Goal: Information Seeking & Learning: Learn about a topic

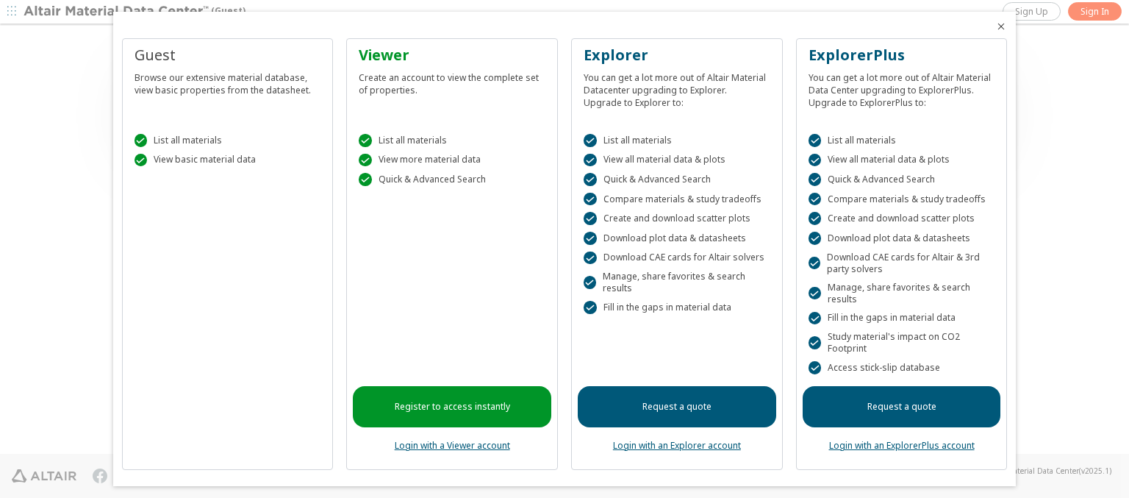
click at [995, 26] on icon "Close" at bounding box center [1001, 27] width 12 height 12
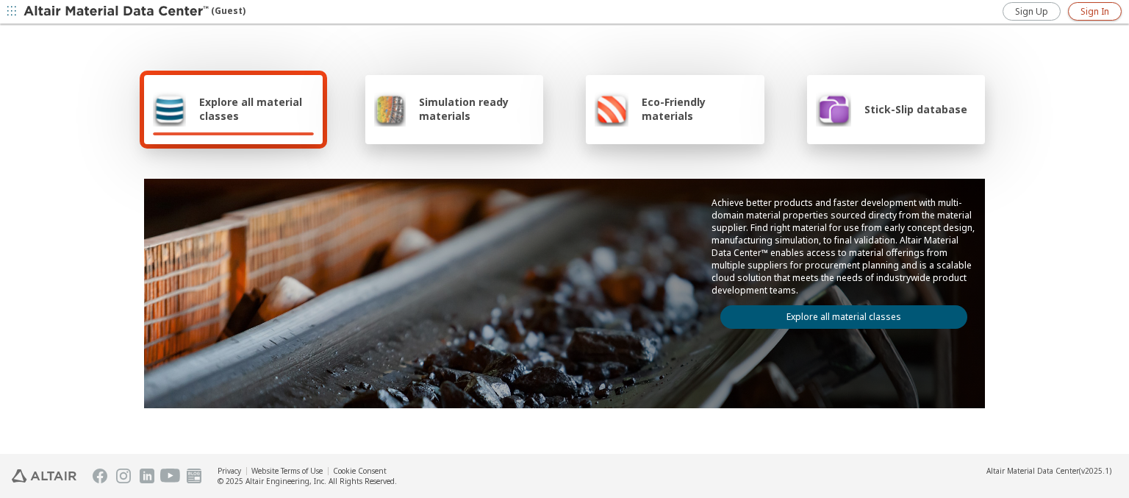
click at [1094, 11] on span "Sign In" at bounding box center [1094, 12] width 29 height 12
click at [117, 12] on img at bounding box center [117, 11] width 187 height 15
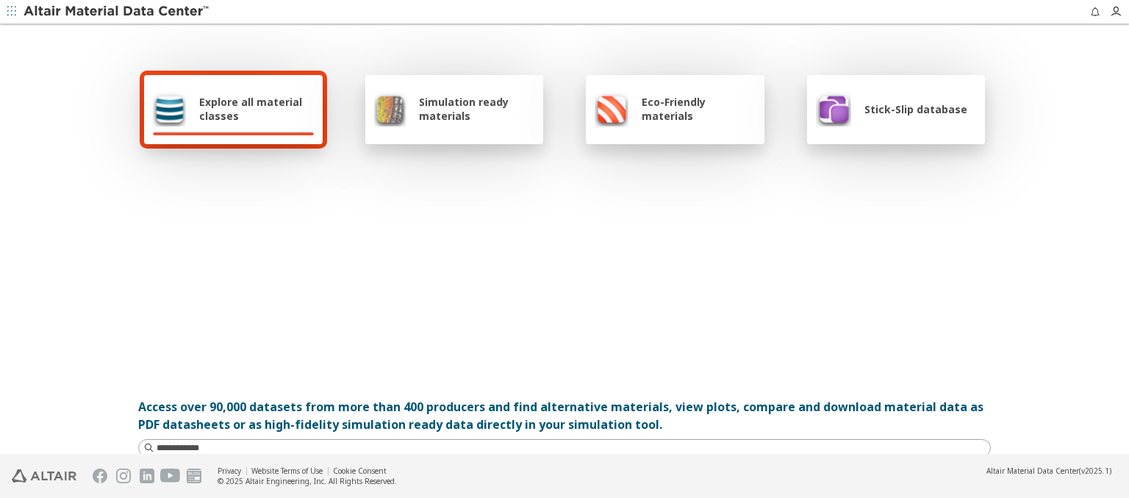
click at [251, 109] on span "Explore all material classes" at bounding box center [256, 109] width 115 height 28
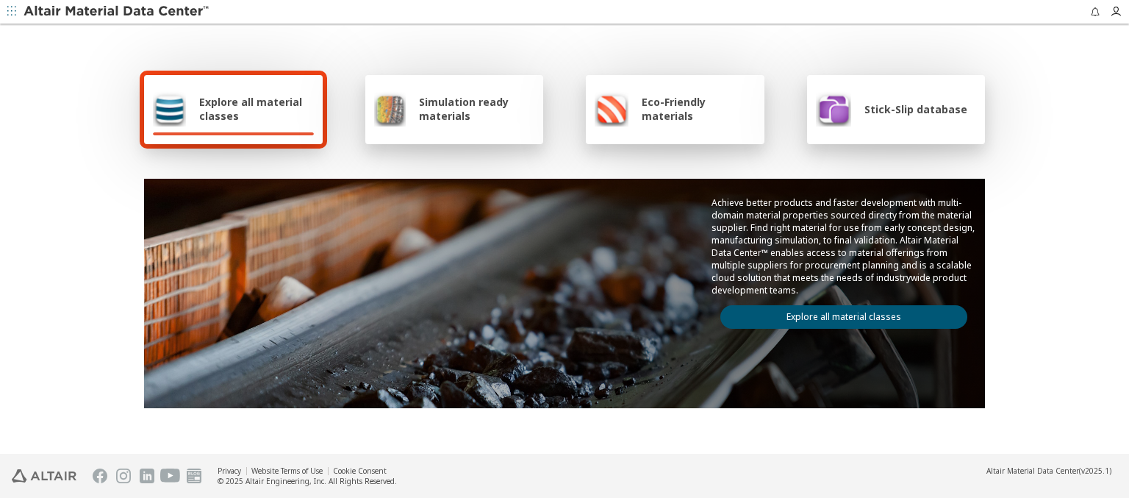
click at [838, 313] on link "Explore all material classes" at bounding box center [843, 317] width 247 height 24
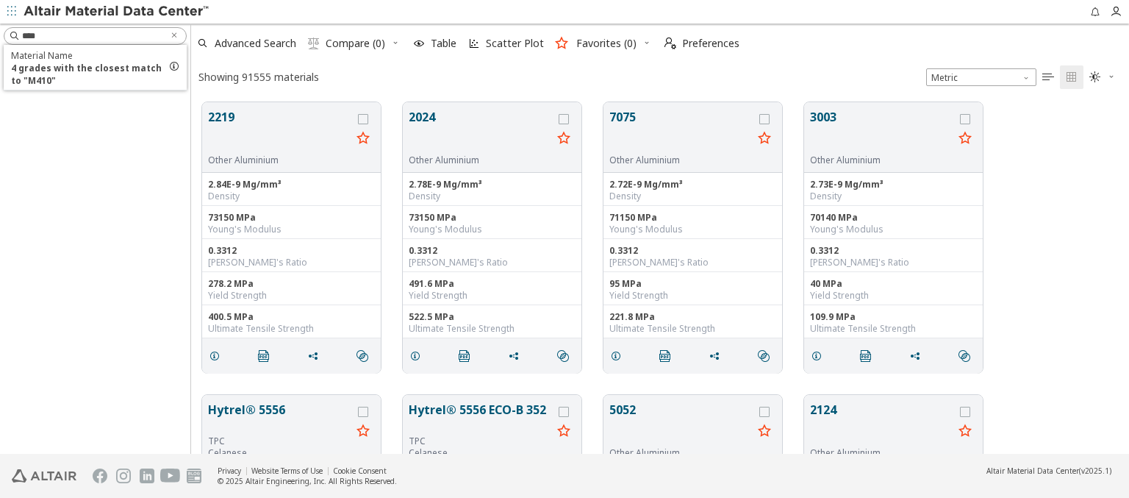
scroll to position [351, 926]
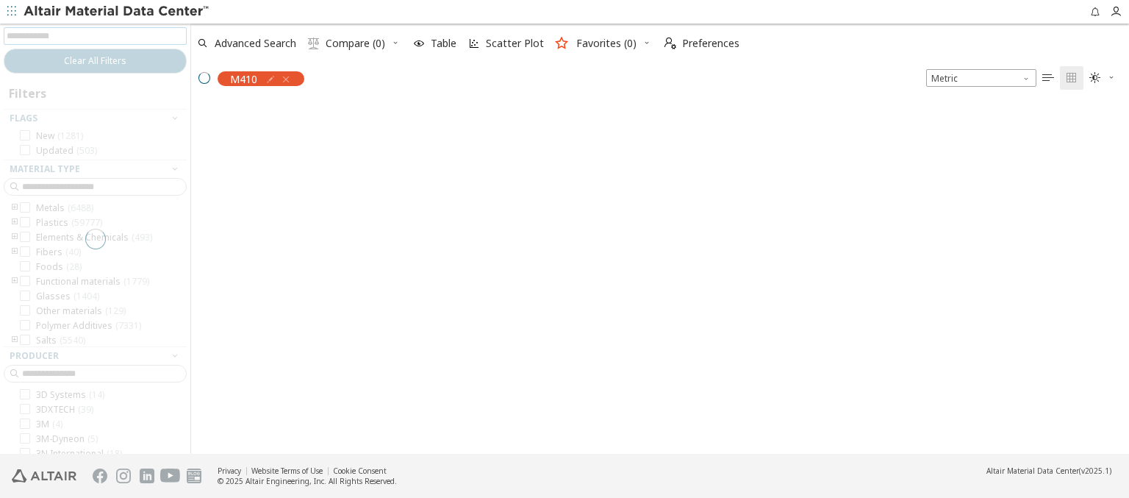
scroll to position [349, 926]
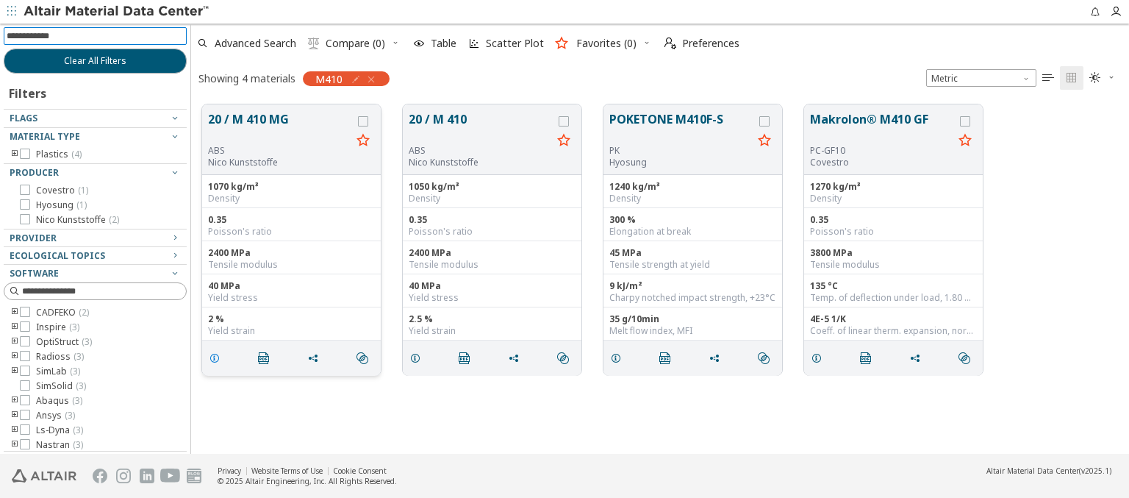
click at [217, 356] on icon "grid" at bounding box center [215, 358] width 12 height 12
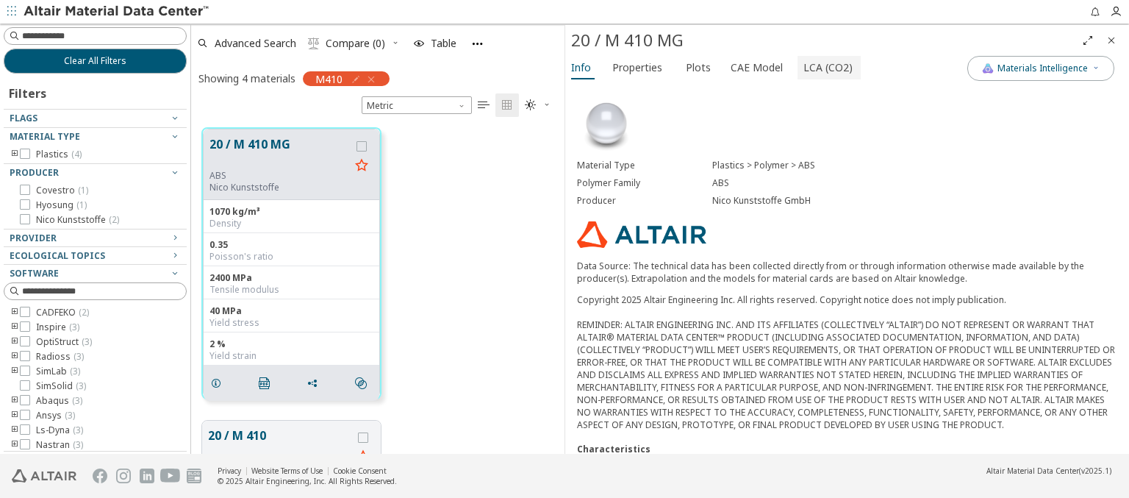
click at [819, 67] on span "LCA (CO2)" at bounding box center [827, 68] width 49 height 24
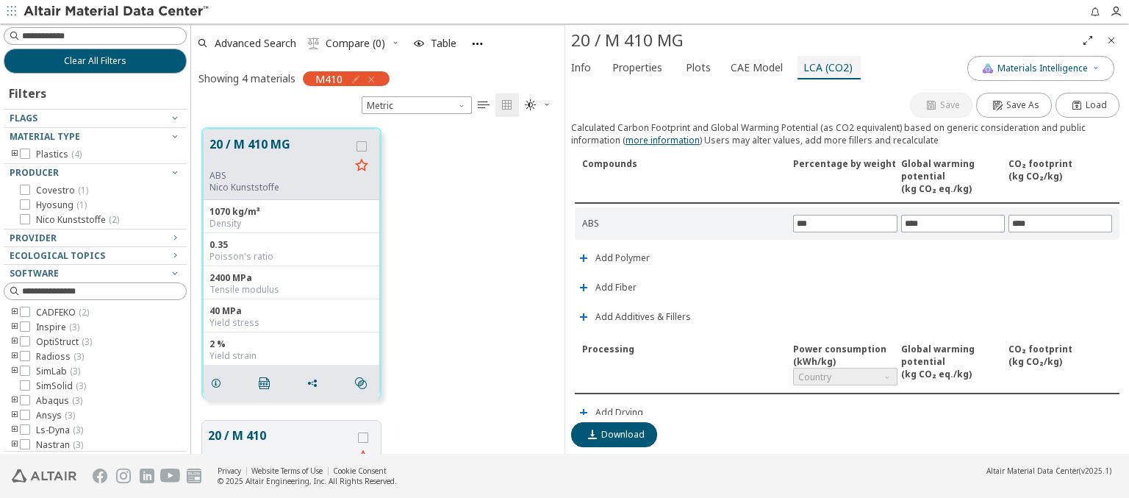
scroll to position [345, 0]
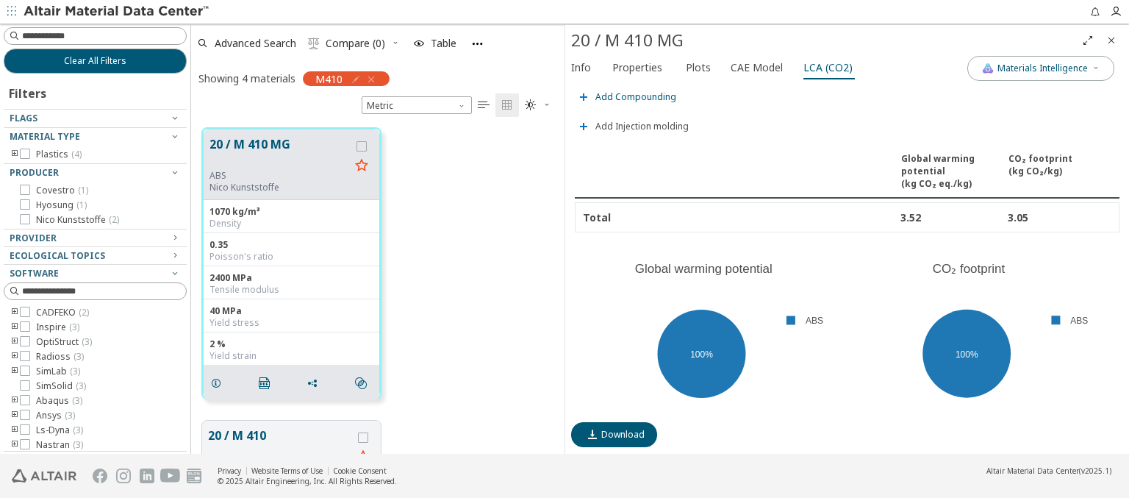
click at [633, 93] on span "Add Compounding" at bounding box center [635, 97] width 81 height 9
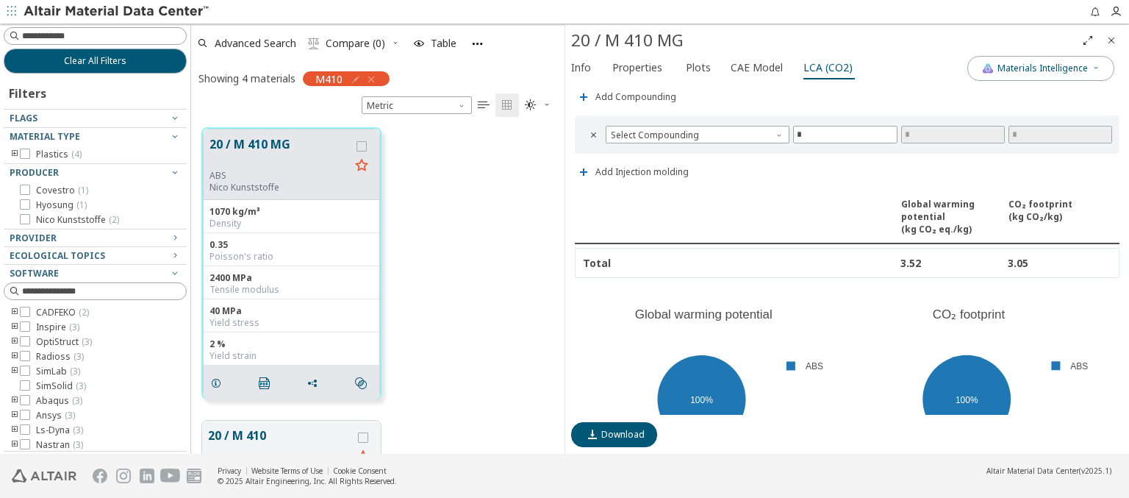
click at [839, 40] on span "Country" at bounding box center [845, 32] width 104 height 18
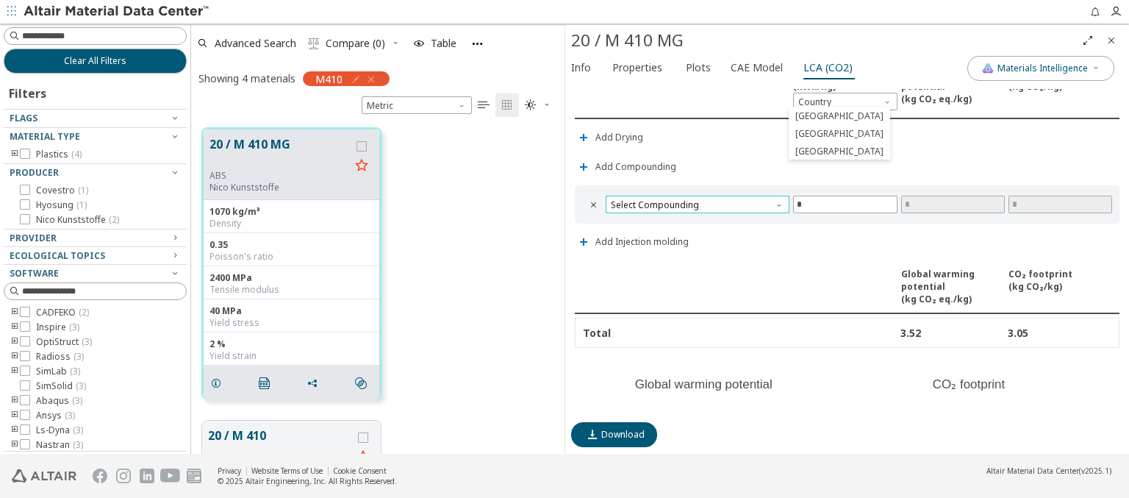
click at [695, 200] on span "Select Compounding" at bounding box center [698, 204] width 184 height 18
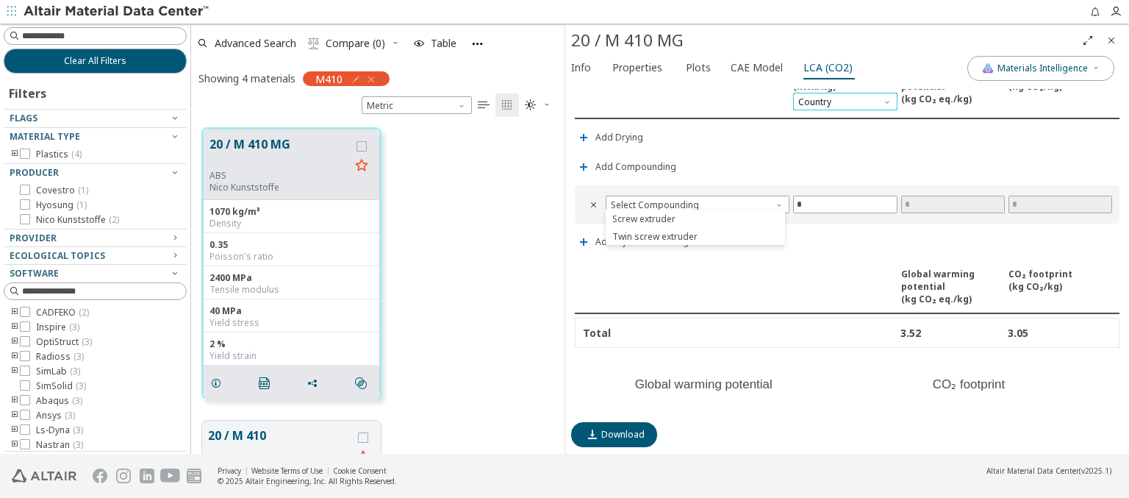
click at [839, 97] on span "Country" at bounding box center [845, 102] width 104 height 18
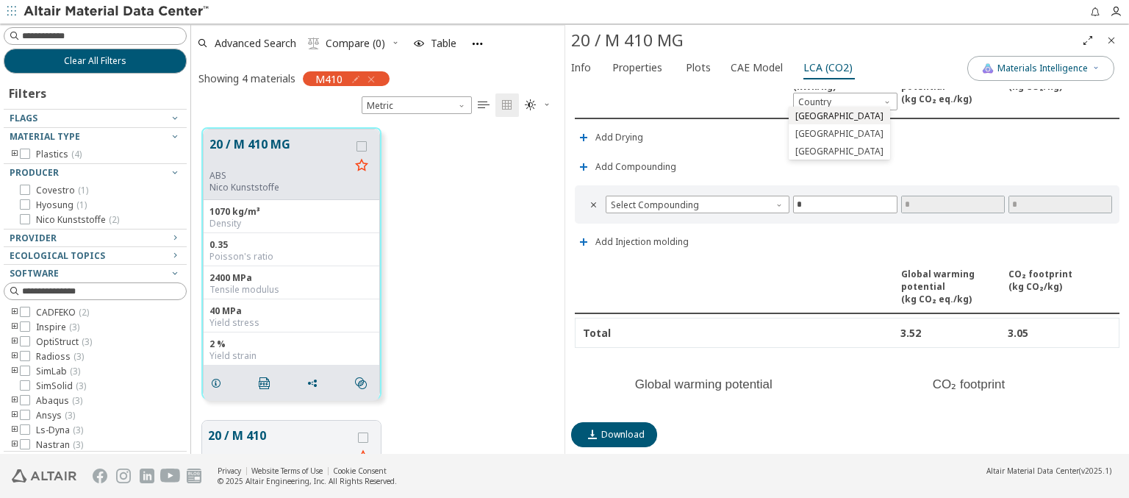
click at [810, 115] on span "Estonia" at bounding box center [839, 116] width 88 height 12
click at [117, 12] on img at bounding box center [117, 11] width 187 height 15
